Goal: Information Seeking & Learning: Learn about a topic

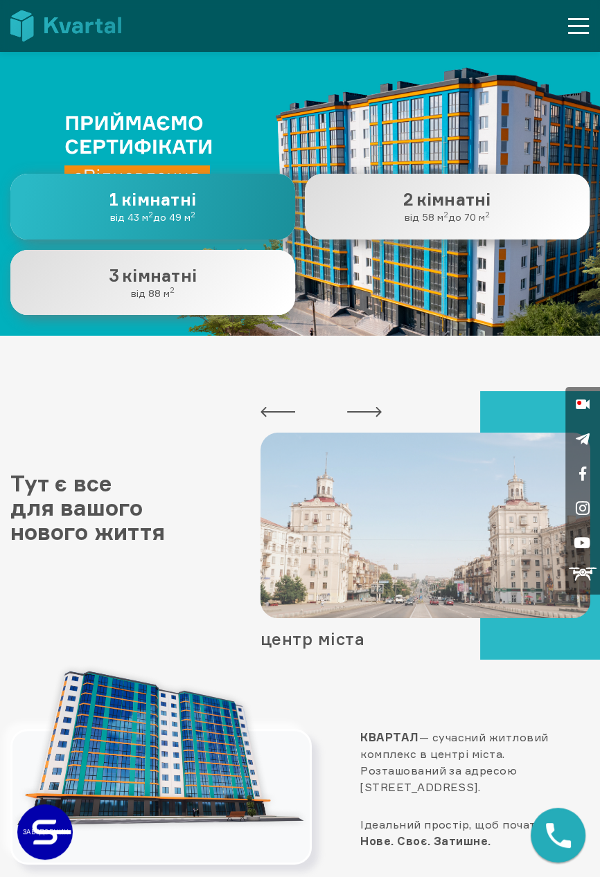
click at [247, 225] on button "1 1 кімнатні від 43 м 2 до 49 м 2" at bounding box center [152, 206] width 285 height 65
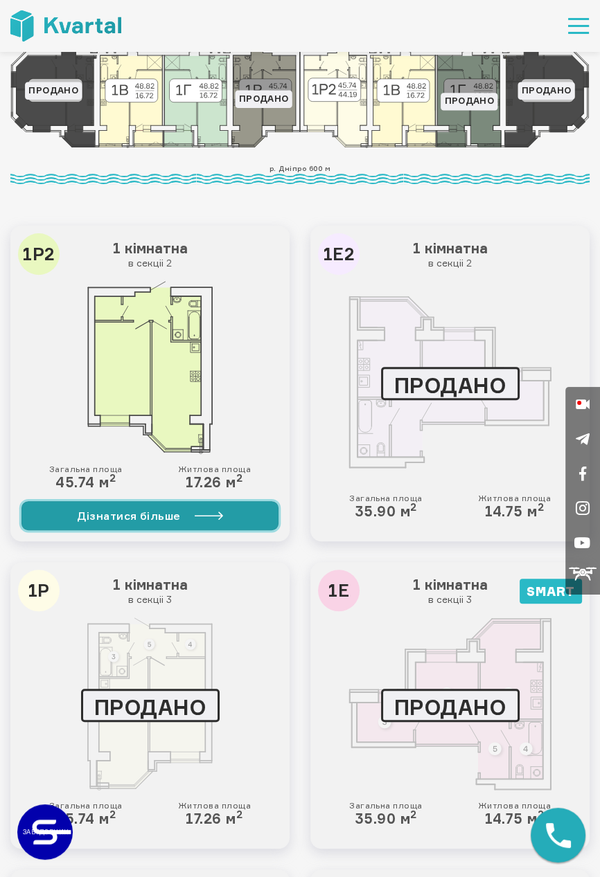
click at [226, 517] on link "Дізнатися більше" at bounding box center [149, 515] width 257 height 29
